Goal: Task Accomplishment & Management: Manage account settings

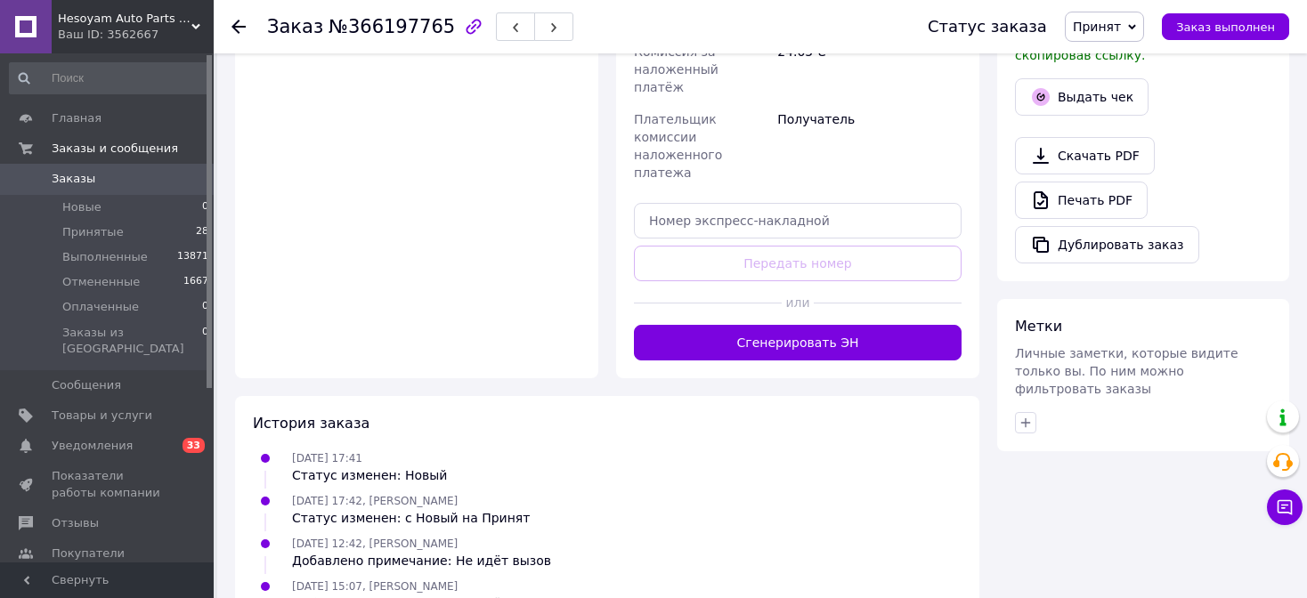
scroll to position [795, 0]
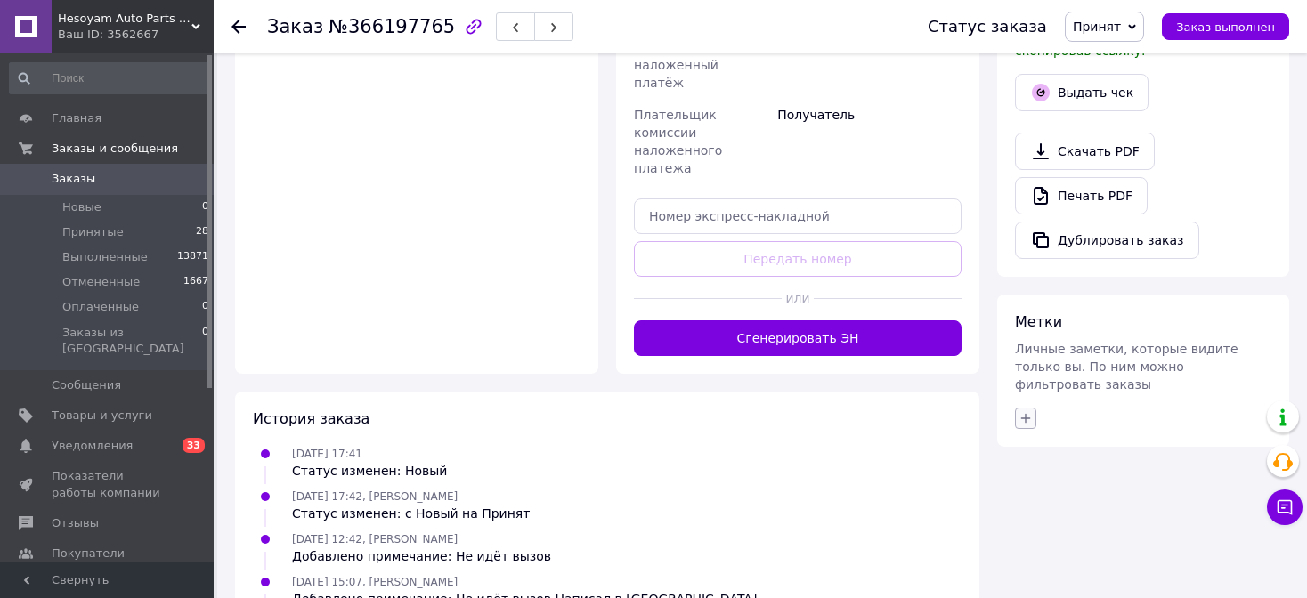
click at [1021, 411] on icon "button" at bounding box center [1025, 418] width 14 height 14
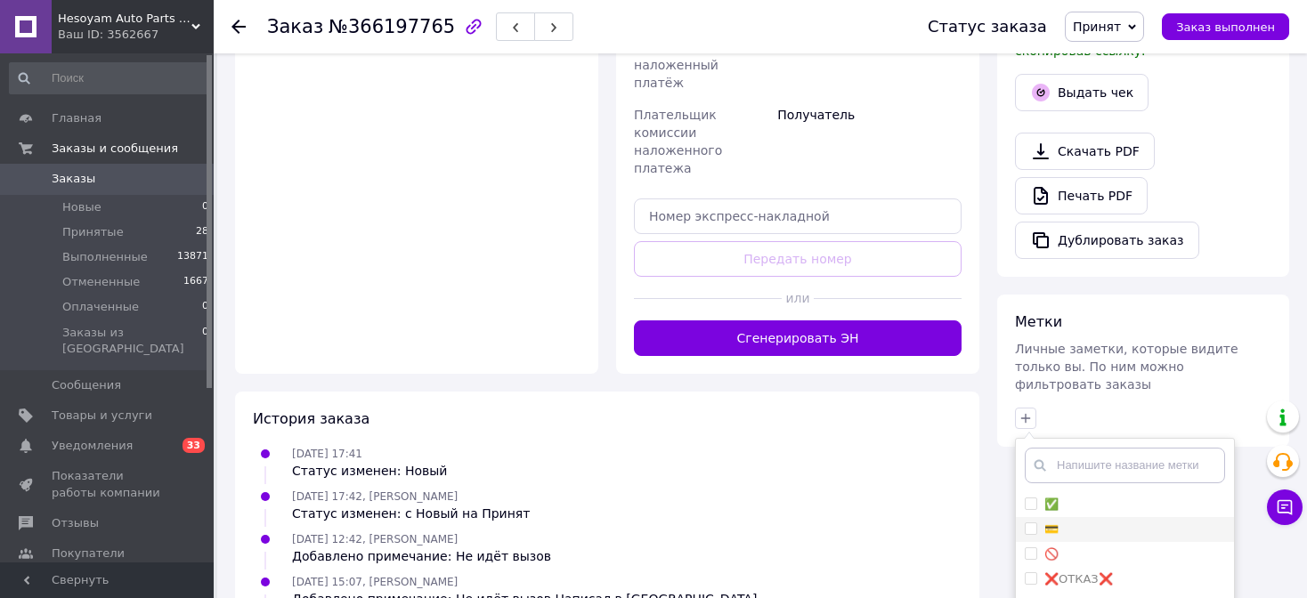
click at [1095, 522] on div "💳" at bounding box center [1124, 530] width 200 height 16
click at [1099, 517] on li "💳" at bounding box center [1125, 529] width 218 height 25
checkbox input "false"
click at [1099, 497] on div "✅" at bounding box center [1124, 505] width 200 height 16
checkbox input "true"
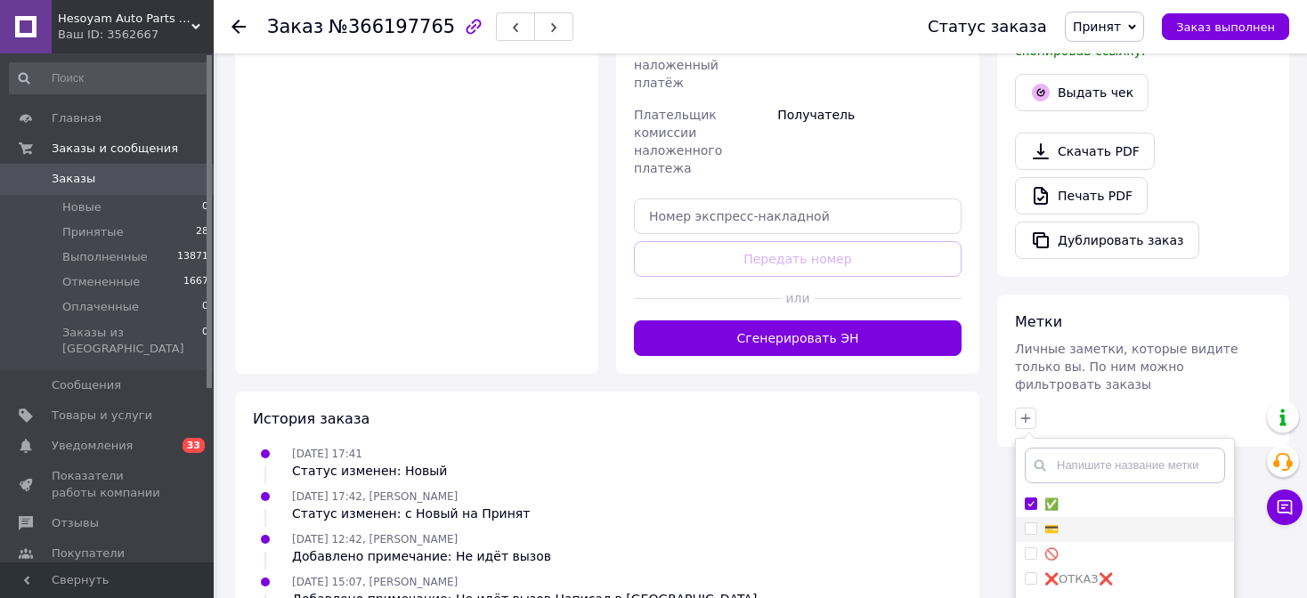
click at [1095, 522] on div "💳" at bounding box center [1124, 530] width 200 height 16
checkbox input "true"
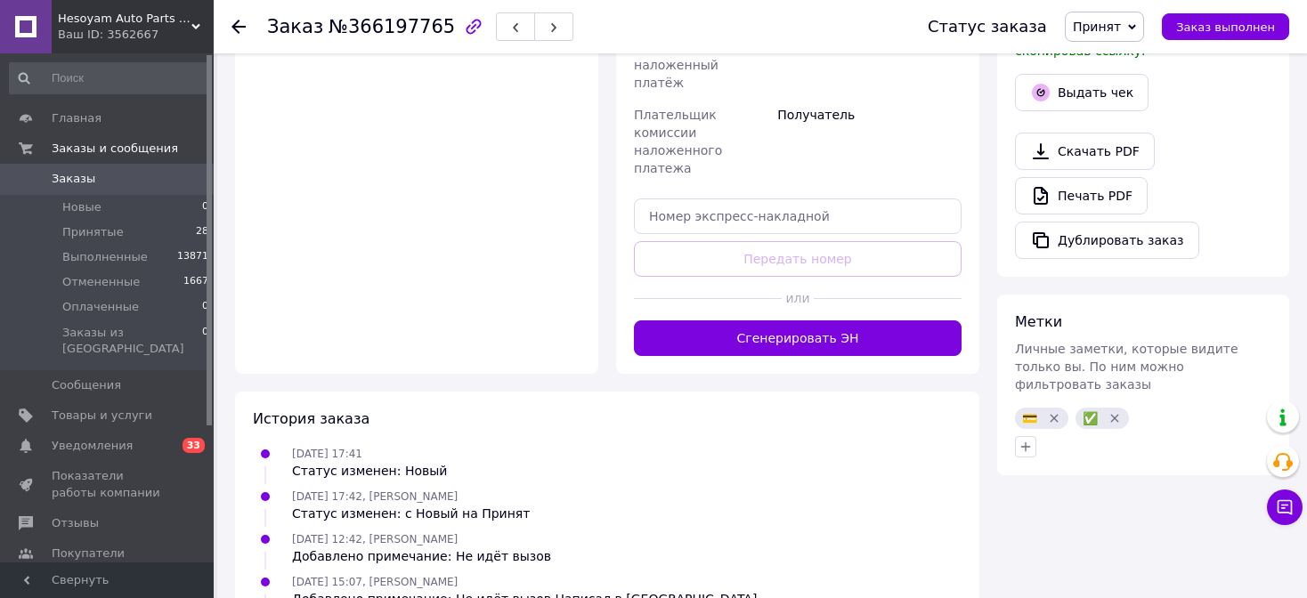
scroll to position [810, 0]
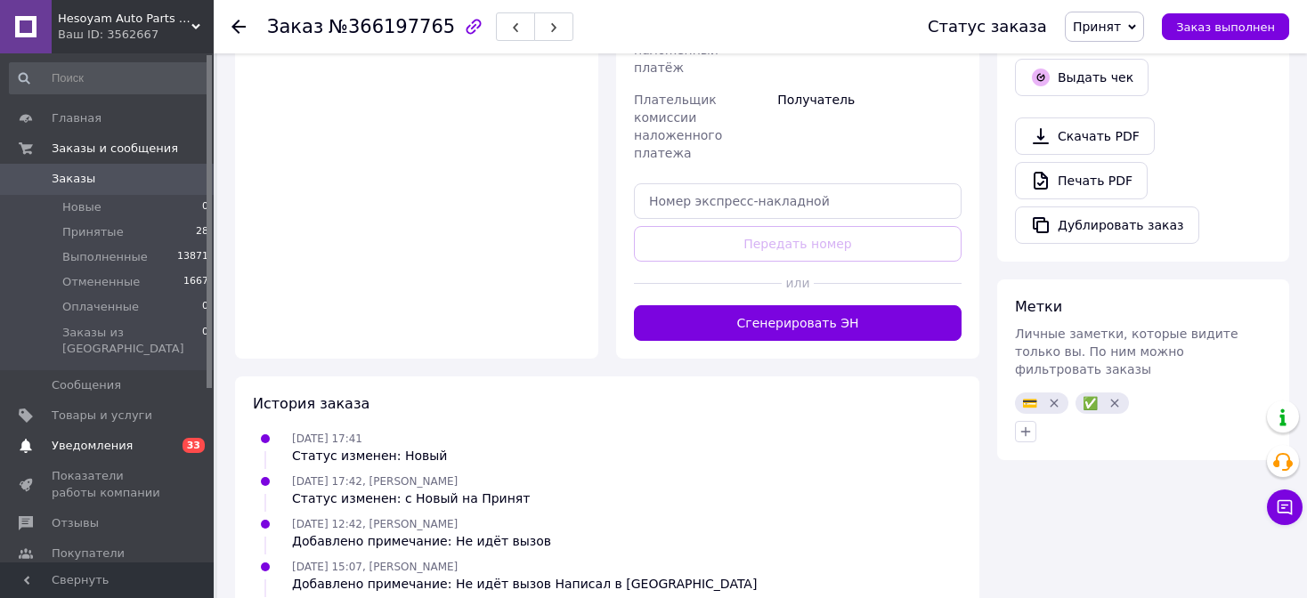
click at [127, 431] on link "Уведомления 0 33" at bounding box center [109, 446] width 219 height 30
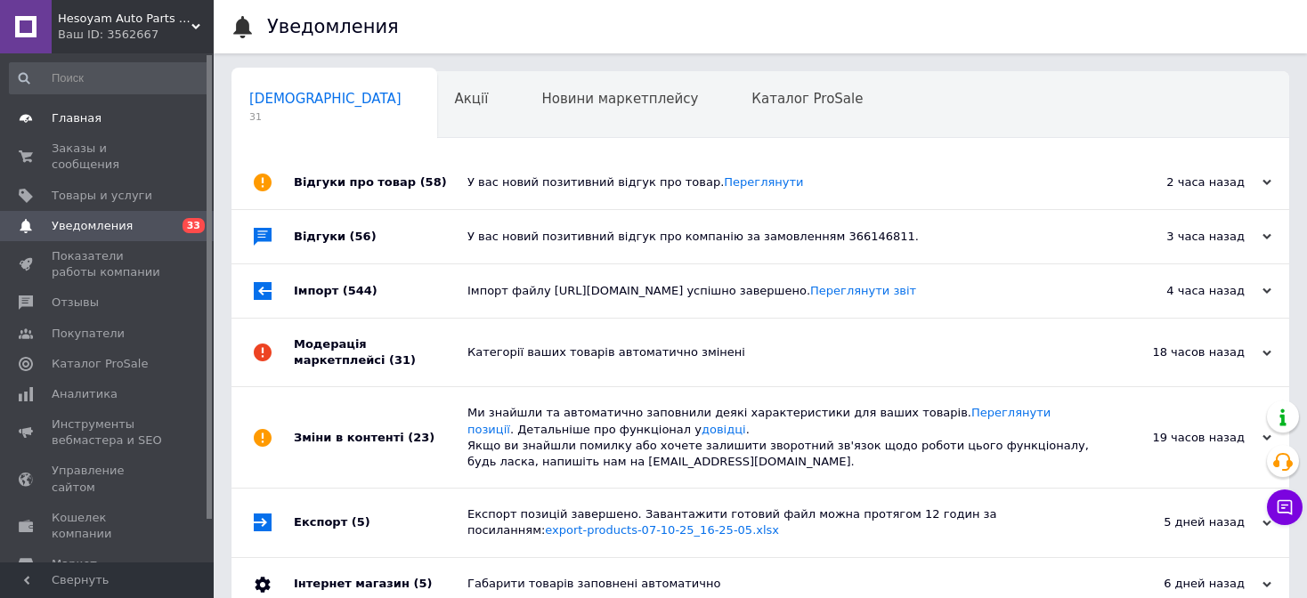
click at [149, 112] on span "Главная" at bounding box center [108, 118] width 113 height 16
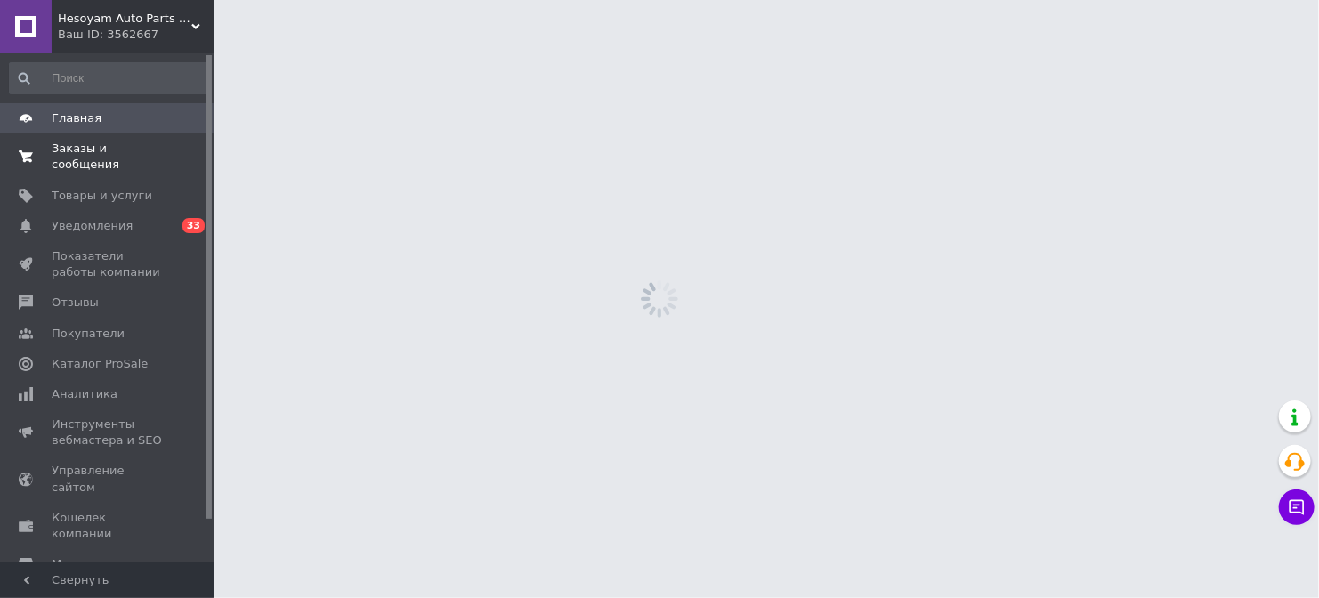
click at [153, 147] on span "Заказы и сообщения" at bounding box center [108, 157] width 113 height 32
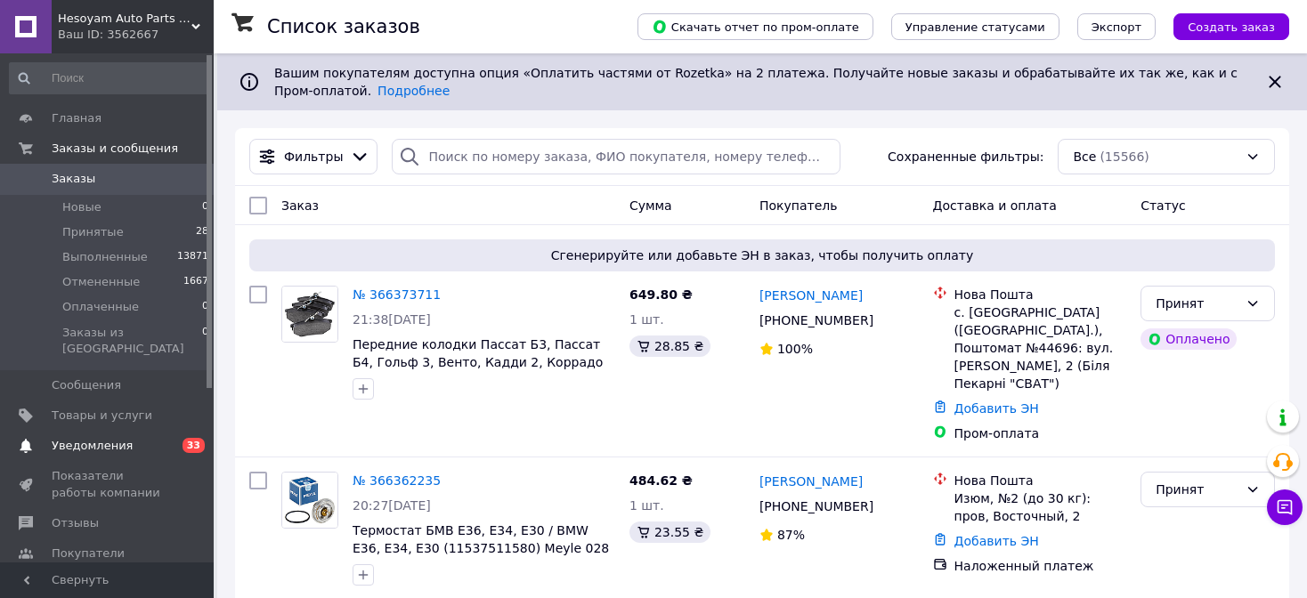
click at [169, 438] on span "0 33" at bounding box center [189, 446] width 49 height 16
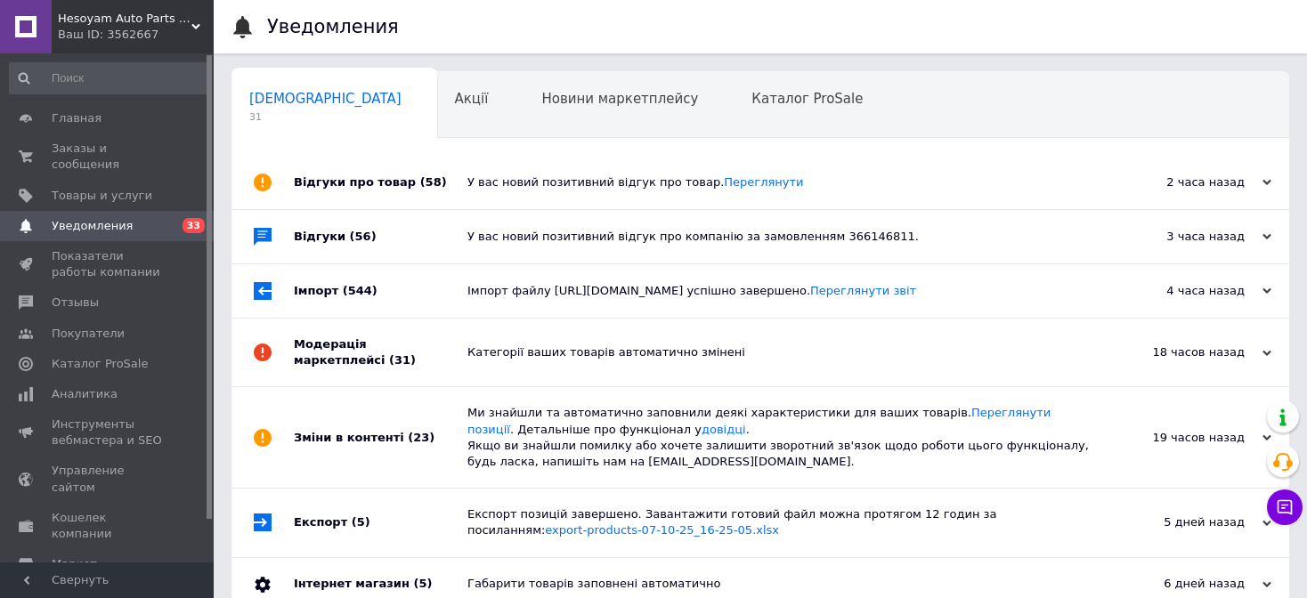
click at [420, 180] on span "(58)" at bounding box center [433, 181] width 27 height 13
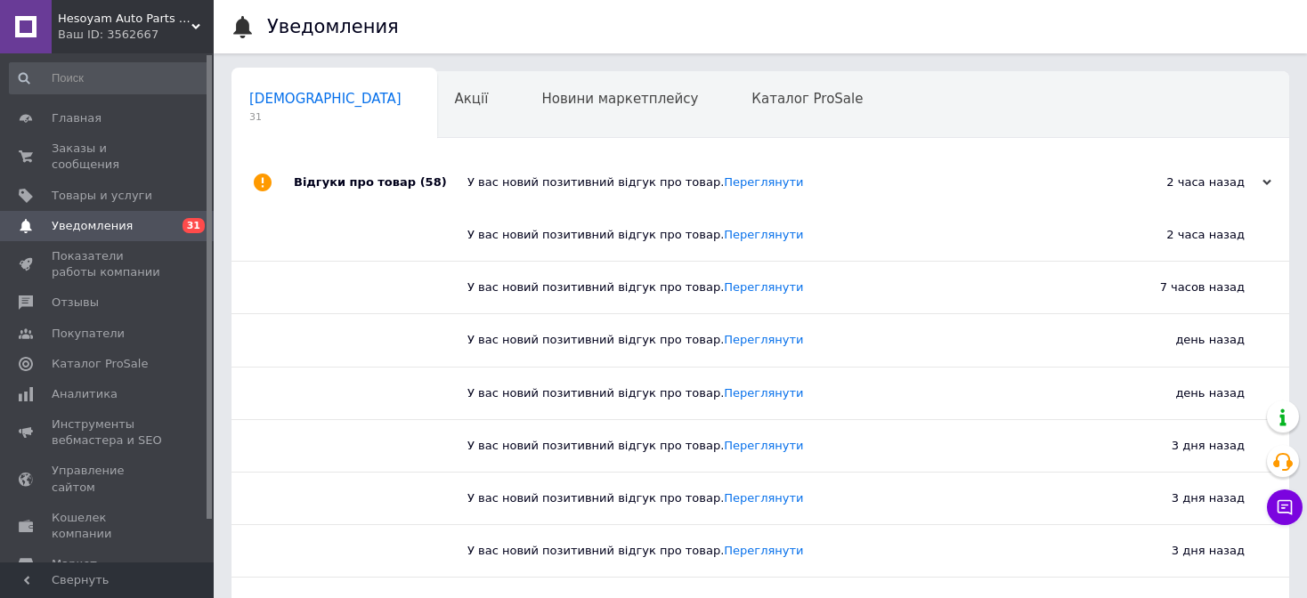
click at [420, 180] on span "(58)" at bounding box center [433, 181] width 27 height 13
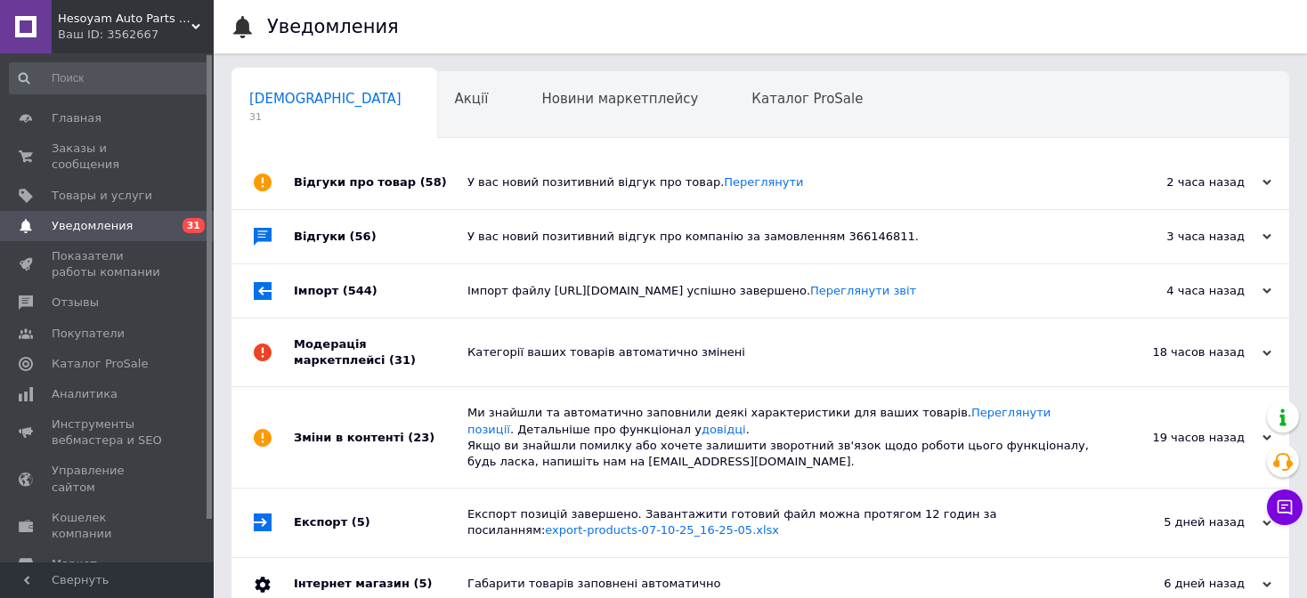
click at [425, 240] on div "Відгуки (56)" at bounding box center [381, 236] width 174 height 53
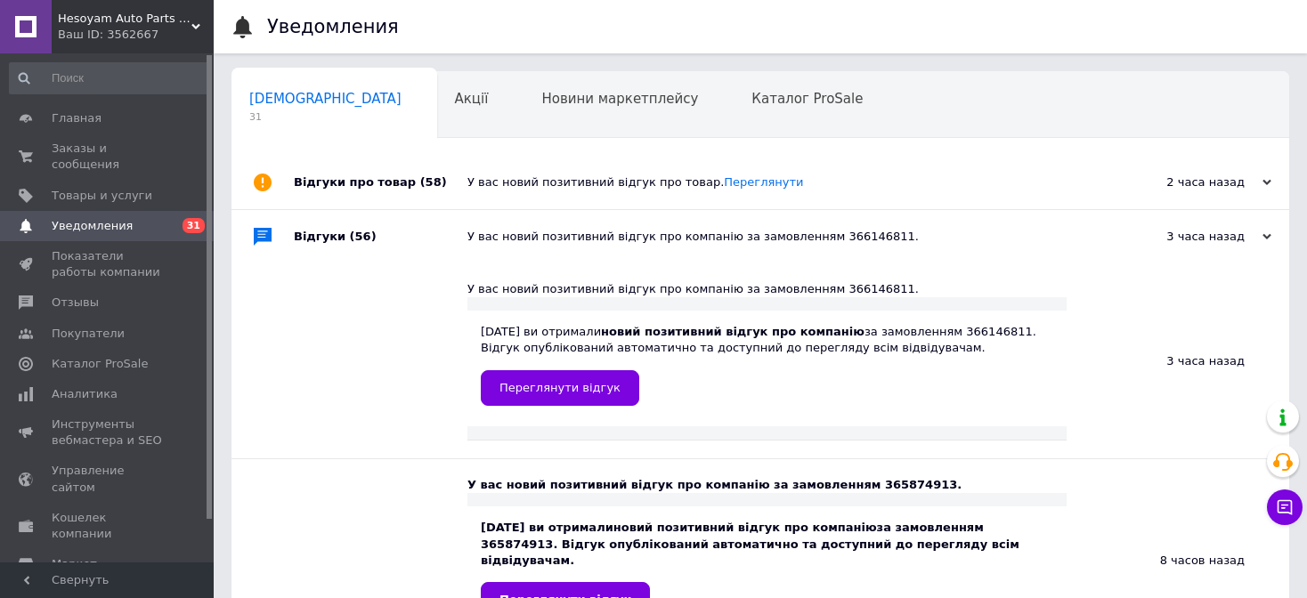
click at [425, 240] on div "Відгуки (56)" at bounding box center [381, 236] width 174 height 53
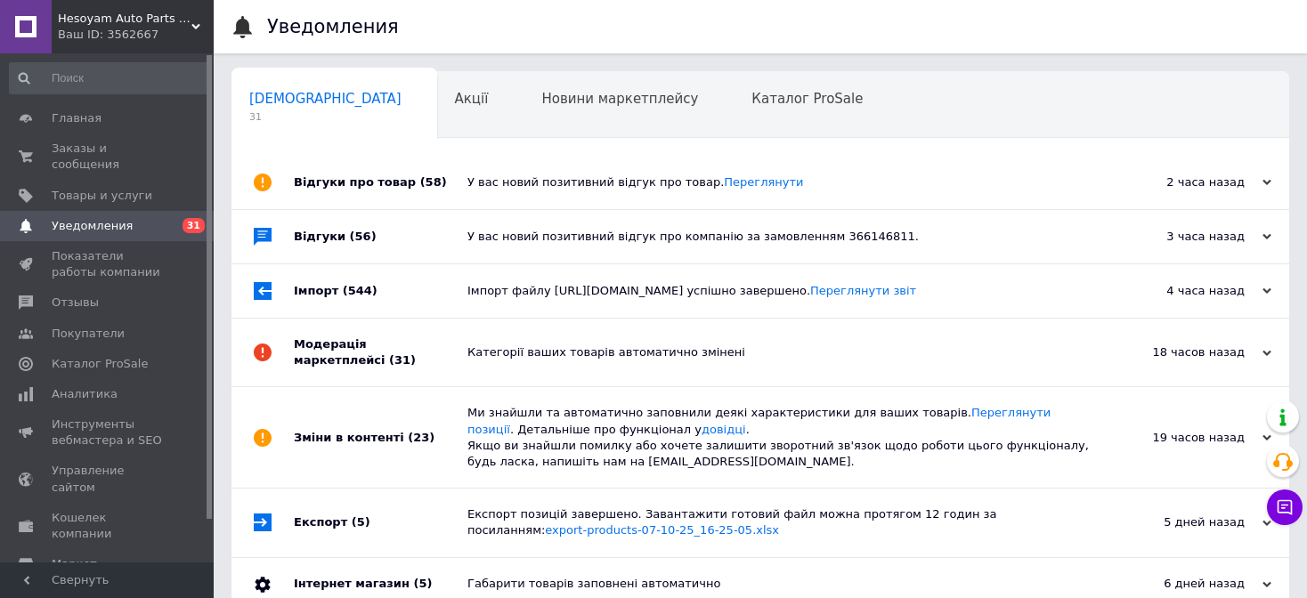
click at [414, 303] on div "Імпорт (544)" at bounding box center [381, 290] width 174 height 53
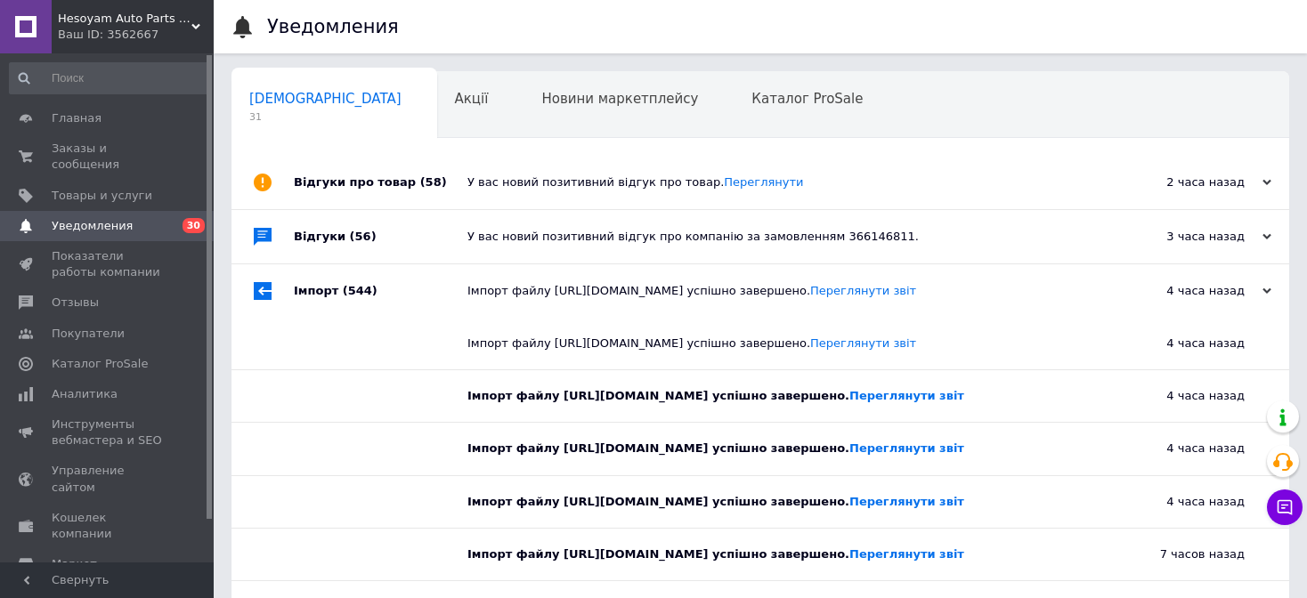
click at [414, 303] on div "Імпорт (544)" at bounding box center [381, 290] width 174 height 53
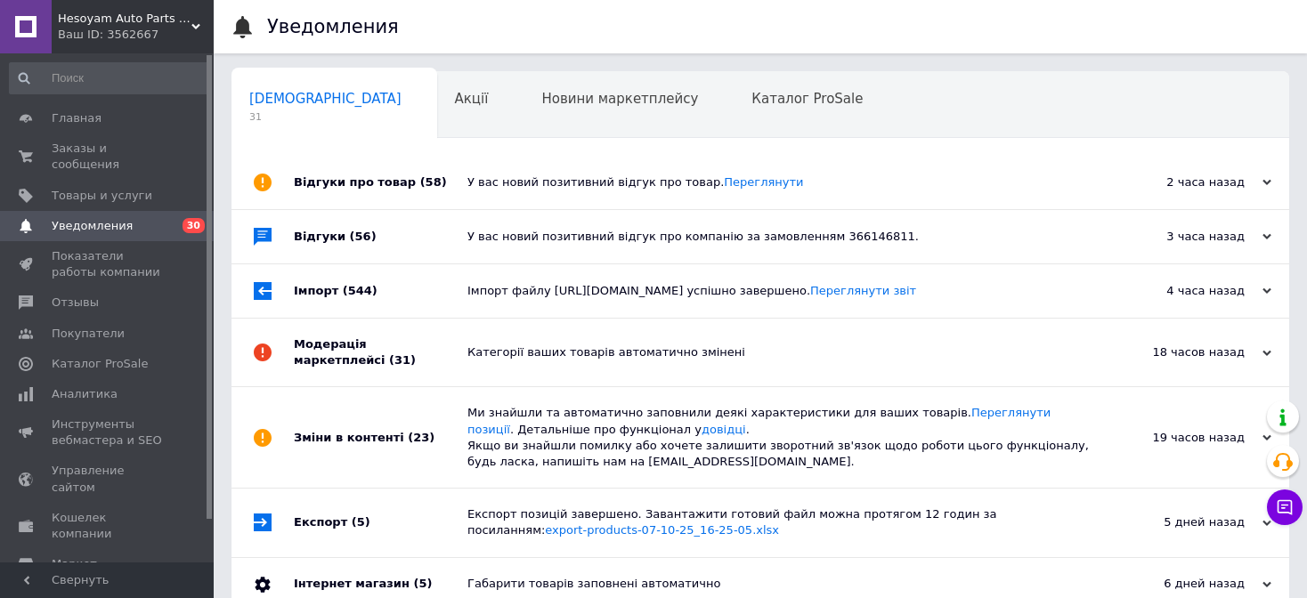
click at [409, 354] on div "Модерація маркетплейсі (31)" at bounding box center [381, 353] width 174 height 68
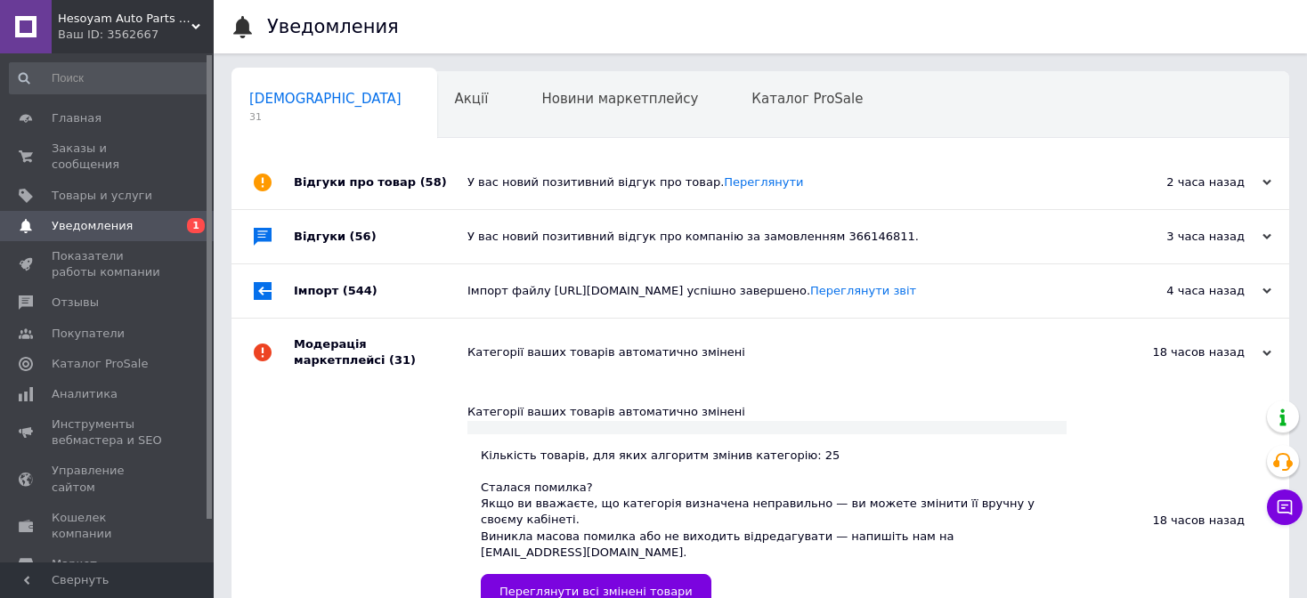
click at [409, 354] on div "Модерація маркетплейсі (31)" at bounding box center [381, 353] width 174 height 68
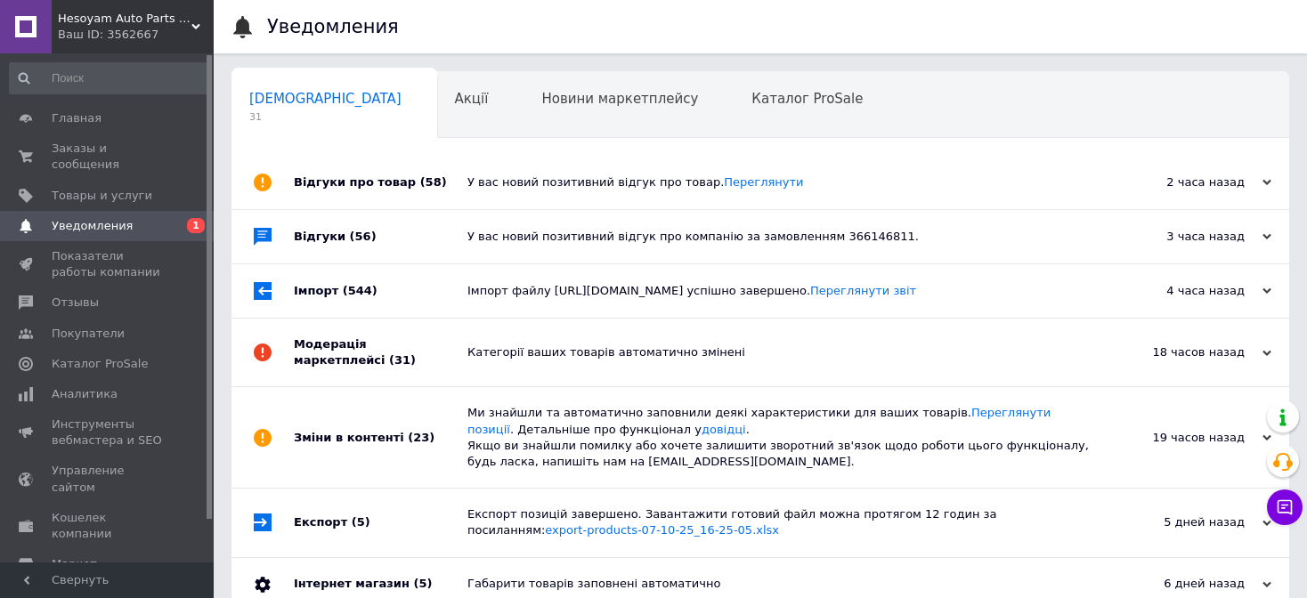
click at [385, 411] on div "Зміни в контенті (23)" at bounding box center [381, 437] width 174 height 101
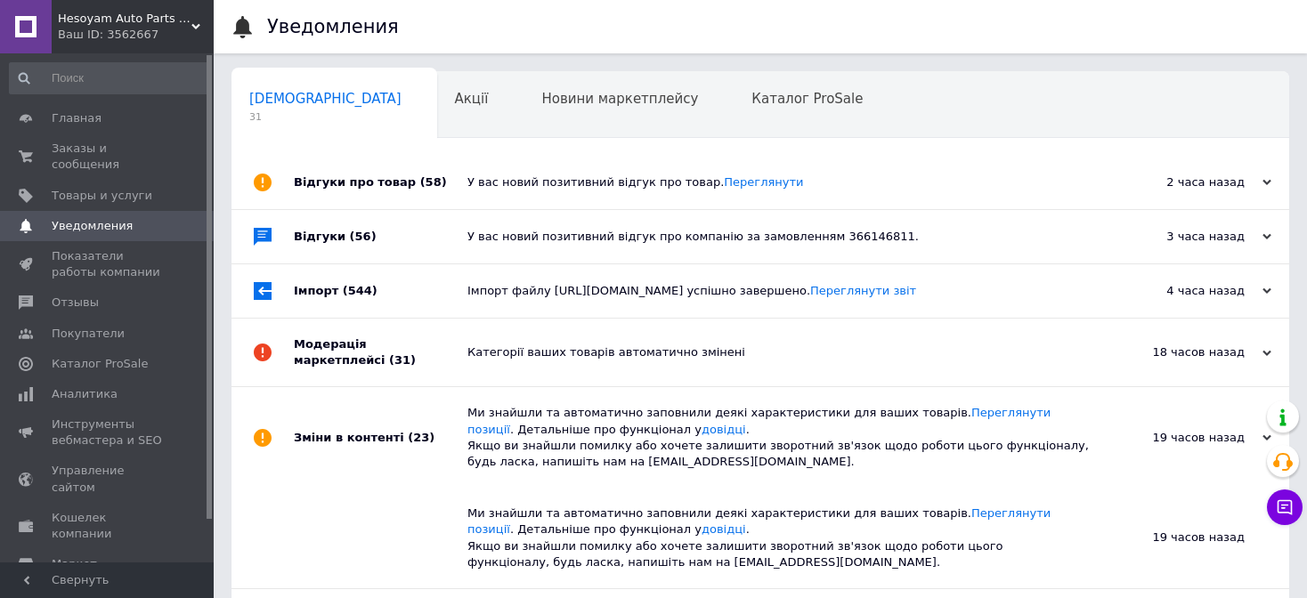
click at [385, 411] on div "Зміни в контенті (23)" at bounding box center [381, 437] width 174 height 101
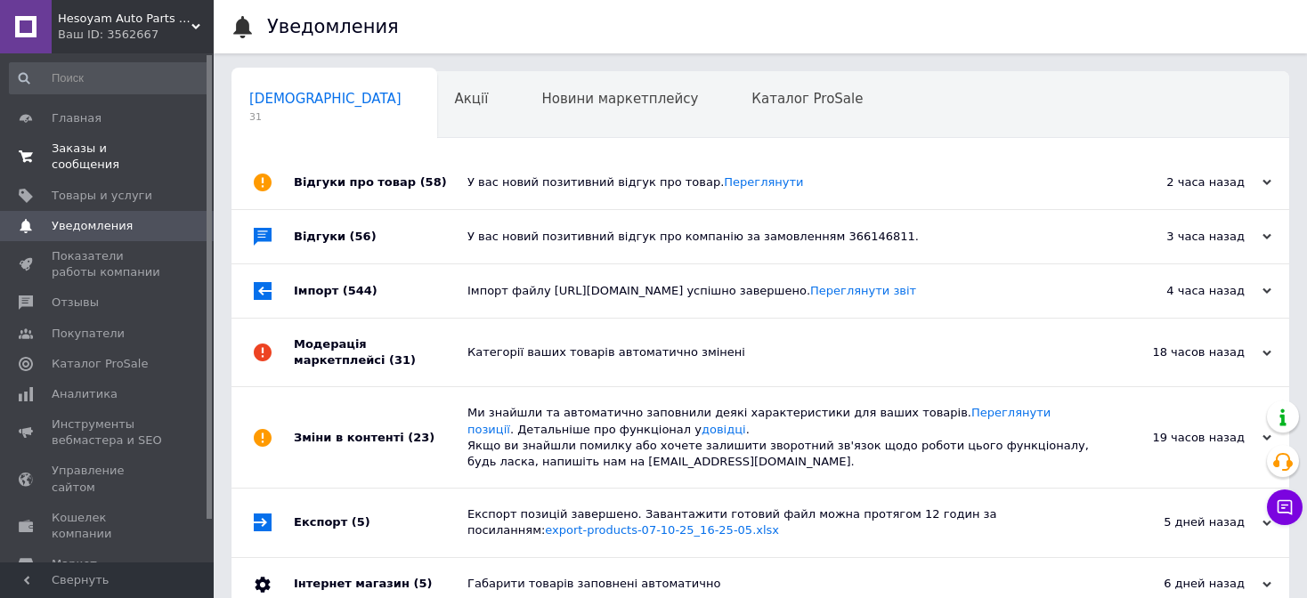
click at [176, 144] on span "0 0" at bounding box center [189, 157] width 49 height 32
